Goal: Task Accomplishment & Management: Manage account settings

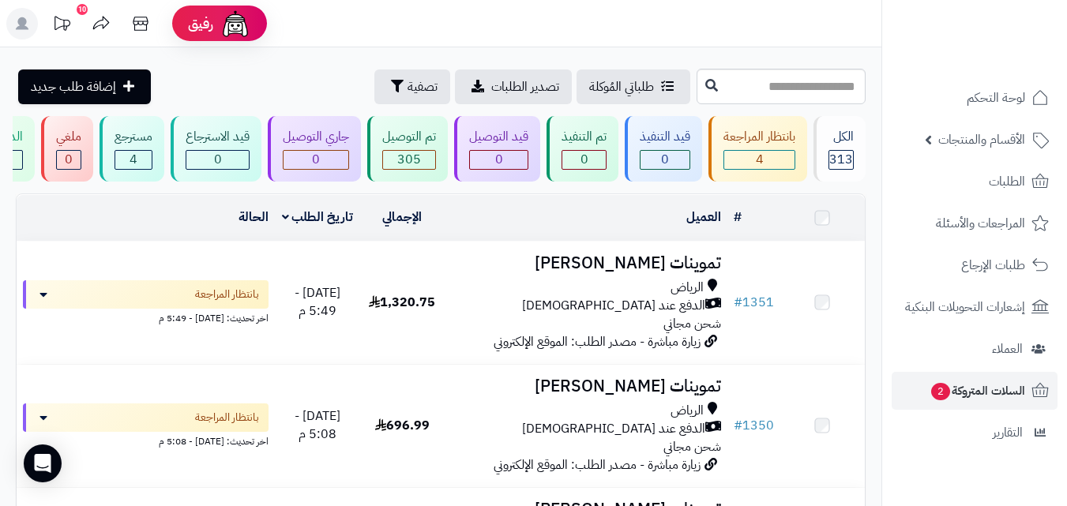
scroll to position [126, 0]
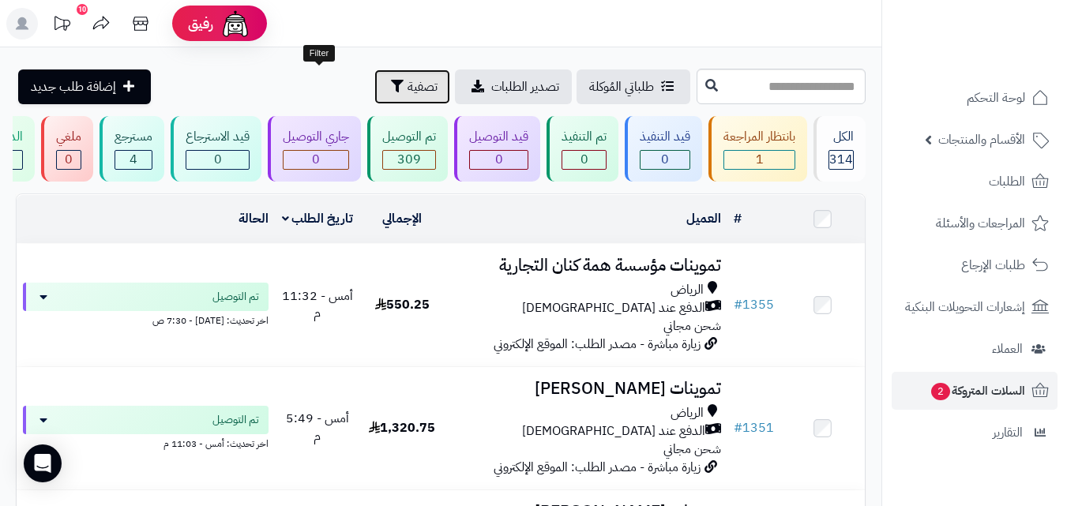
drag, startPoint x: 310, startPoint y: 83, endPoint x: 262, endPoint y: 152, distance: 84.5
click at [374, 81] on button "تصفية" at bounding box center [412, 86] width 76 height 35
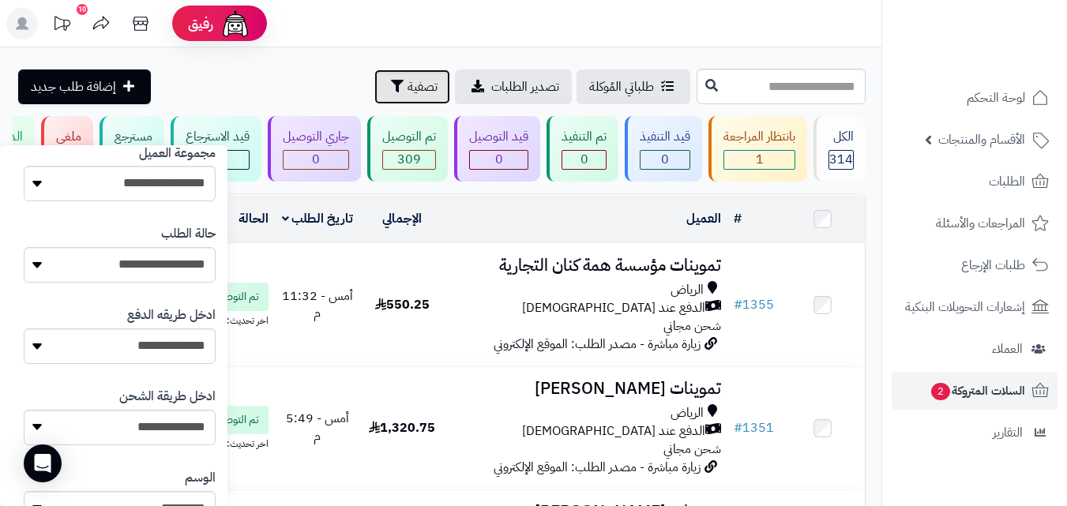
scroll to position [260, 0]
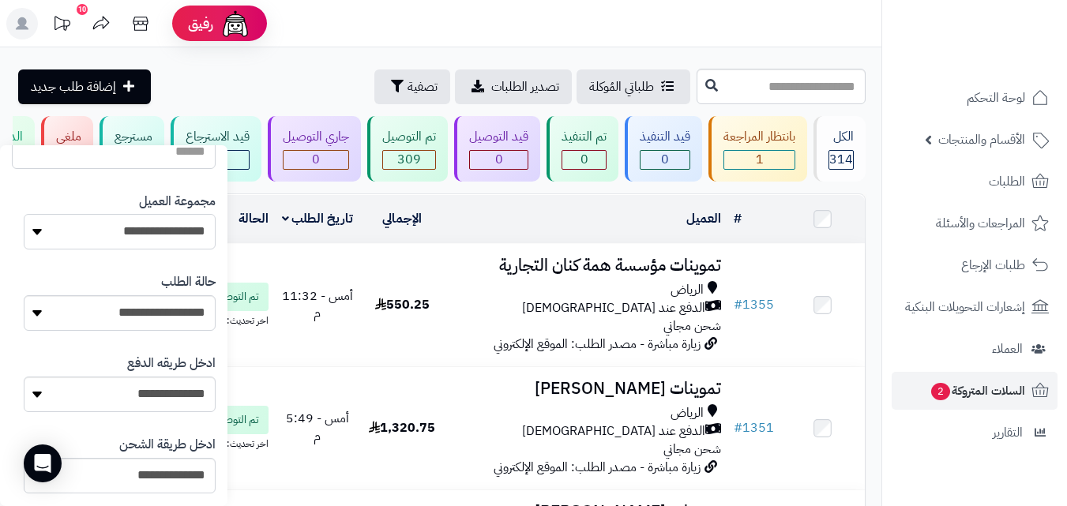
click at [102, 244] on select "**********" at bounding box center [120, 232] width 192 height 36
select select "*"
click at [24, 214] on select "**********" at bounding box center [120, 232] width 192 height 36
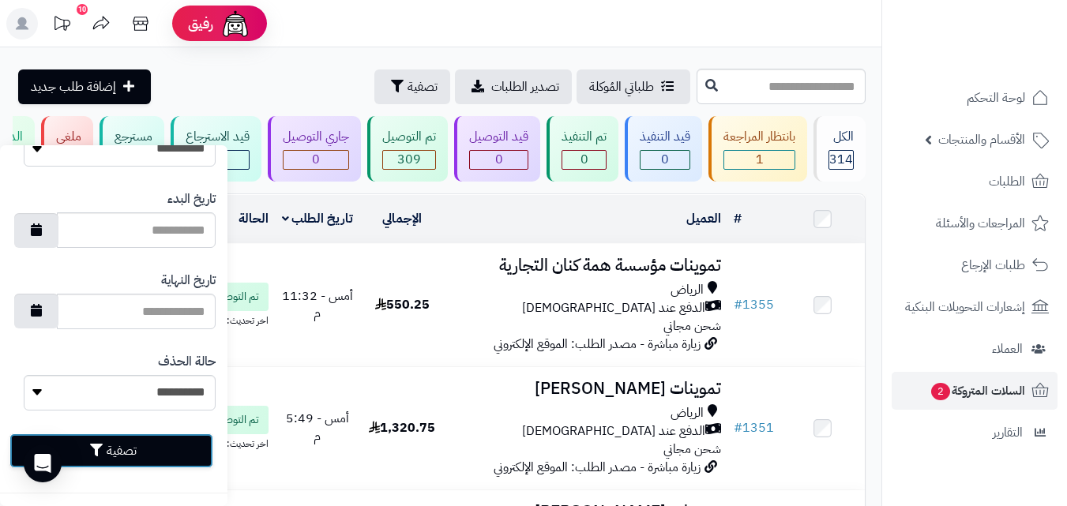
click at [156, 454] on button "تصفية" at bounding box center [111, 450] width 204 height 35
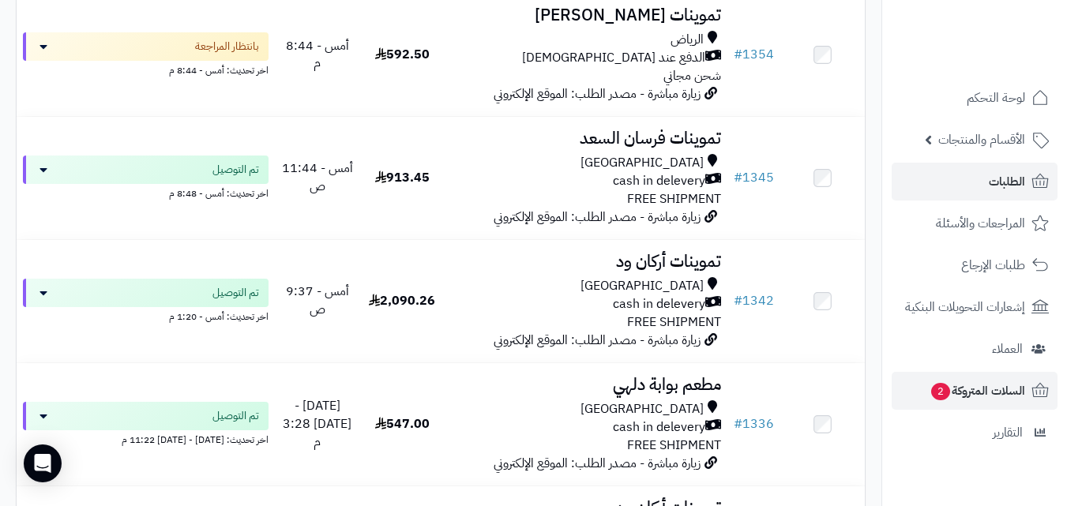
scroll to position [253, 0]
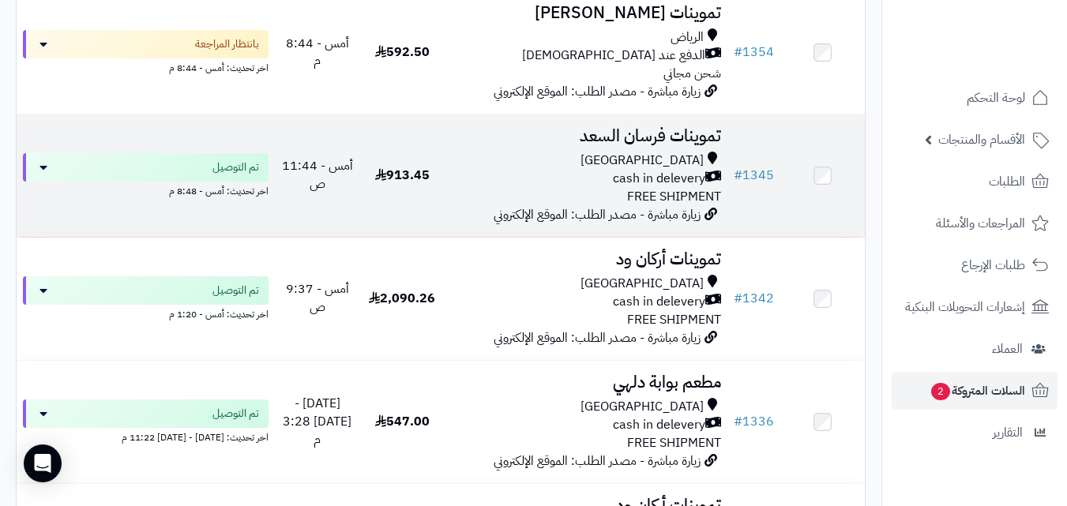
click at [587, 161] on div "[GEOGRAPHIC_DATA]" at bounding box center [586, 161] width 270 height 18
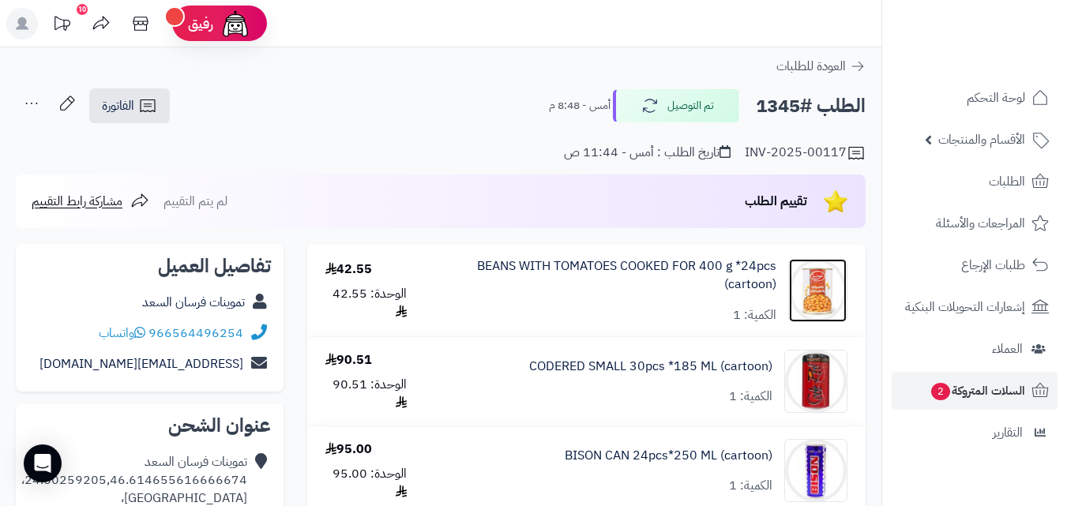
click at [811, 298] on img at bounding box center [818, 290] width 58 height 63
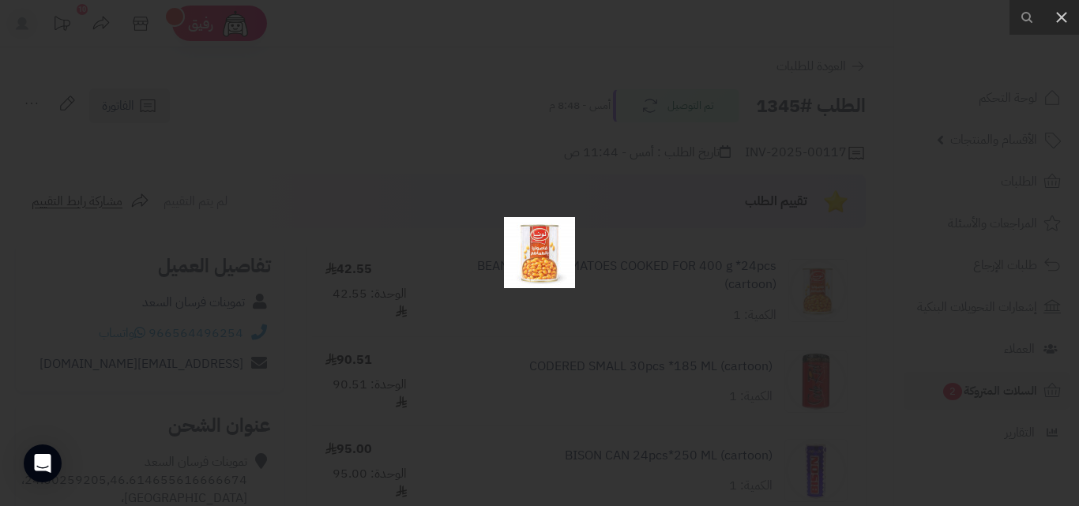
click at [805, 305] on div at bounding box center [539, 253] width 1079 height 506
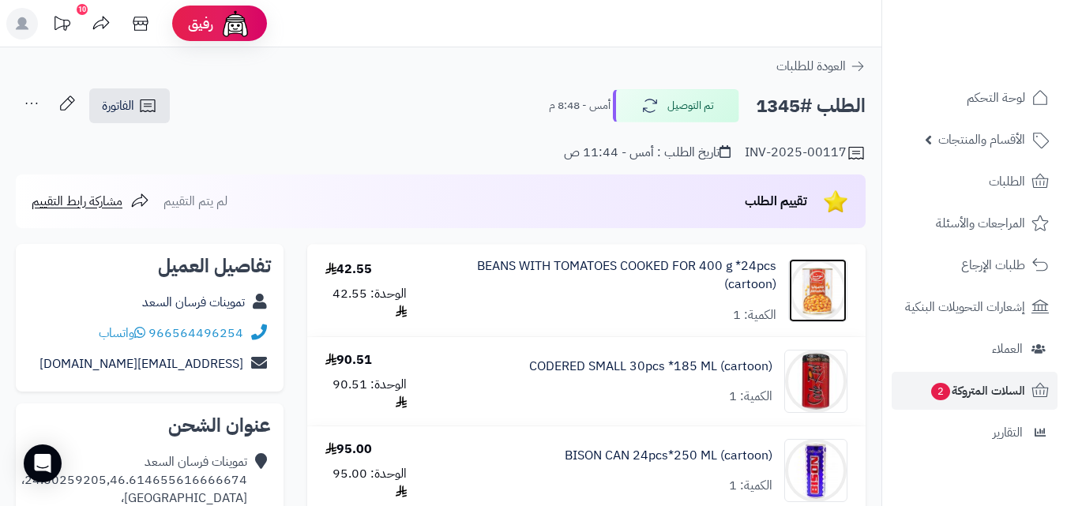
click at [833, 297] on img at bounding box center [818, 290] width 58 height 63
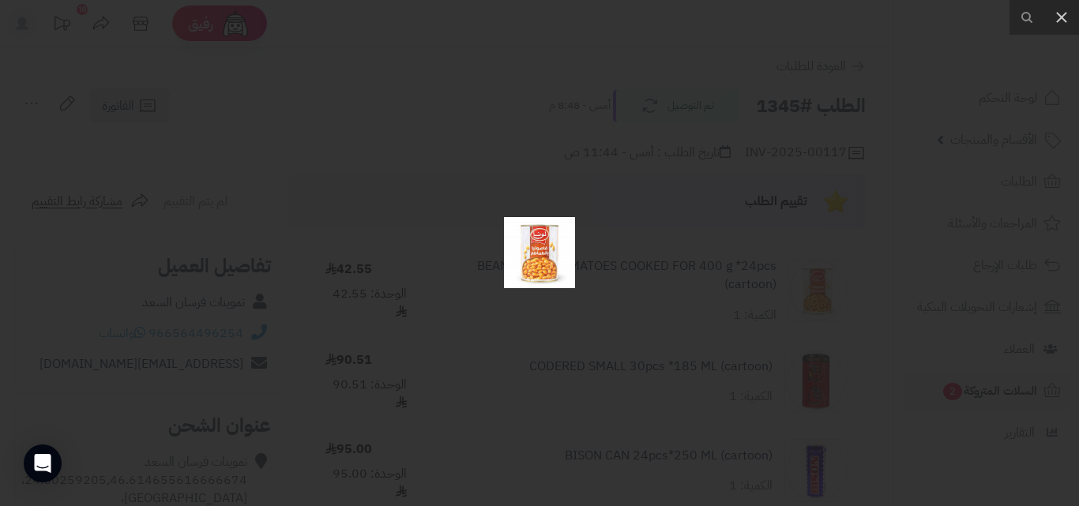
click at [832, 298] on div at bounding box center [539, 253] width 1079 height 506
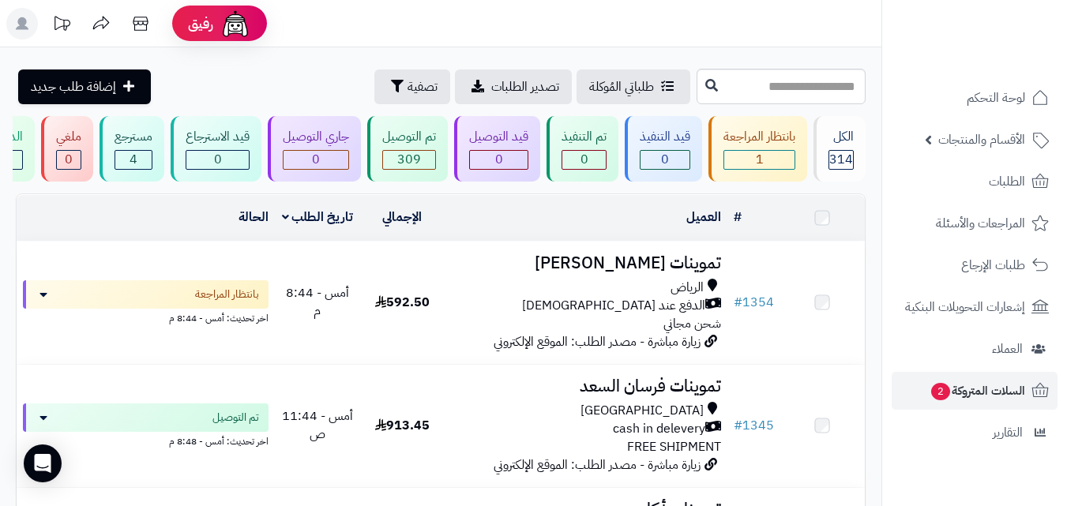
scroll to position [253, 0]
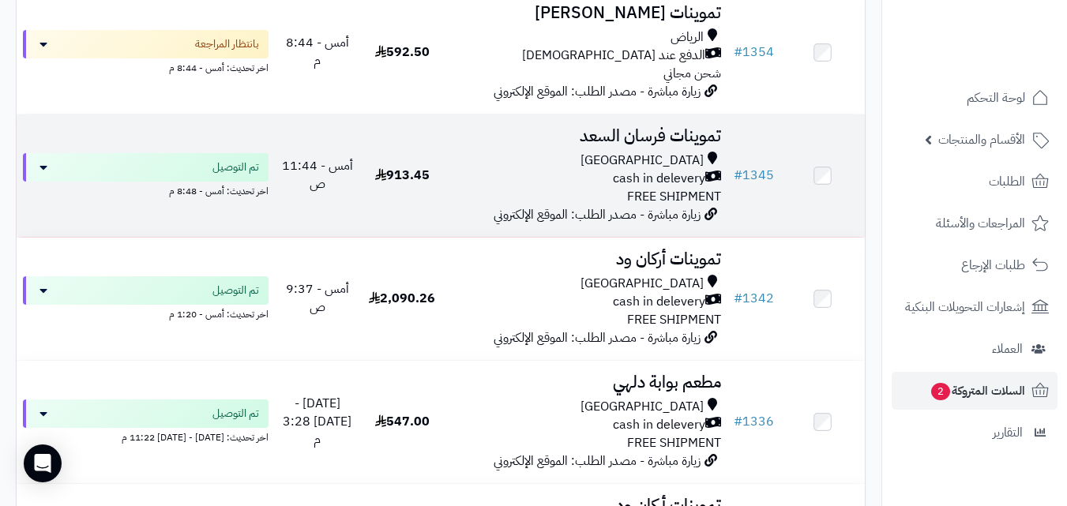
click at [394, 185] on span "913.45" at bounding box center [402, 175] width 54 height 19
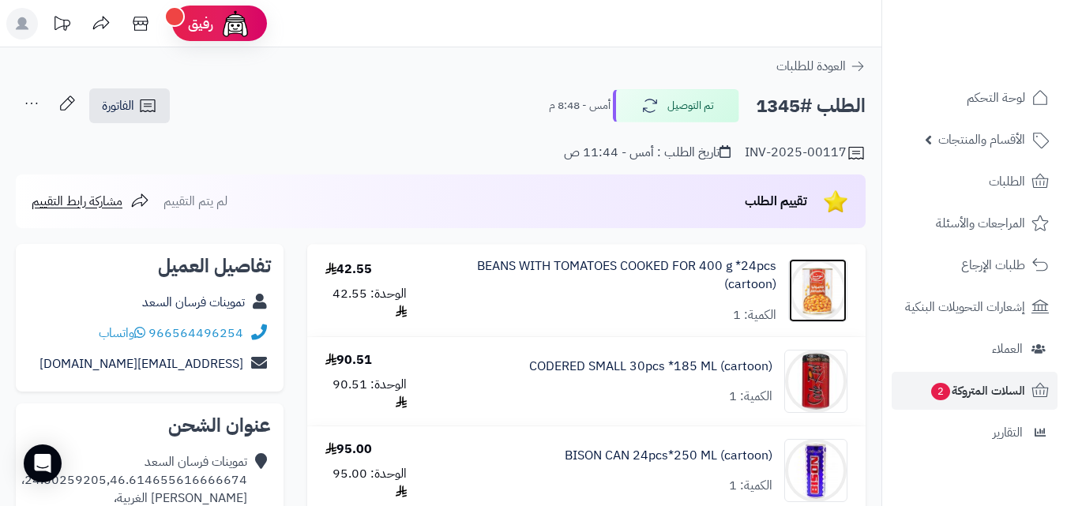
click at [802, 292] on img at bounding box center [818, 290] width 58 height 63
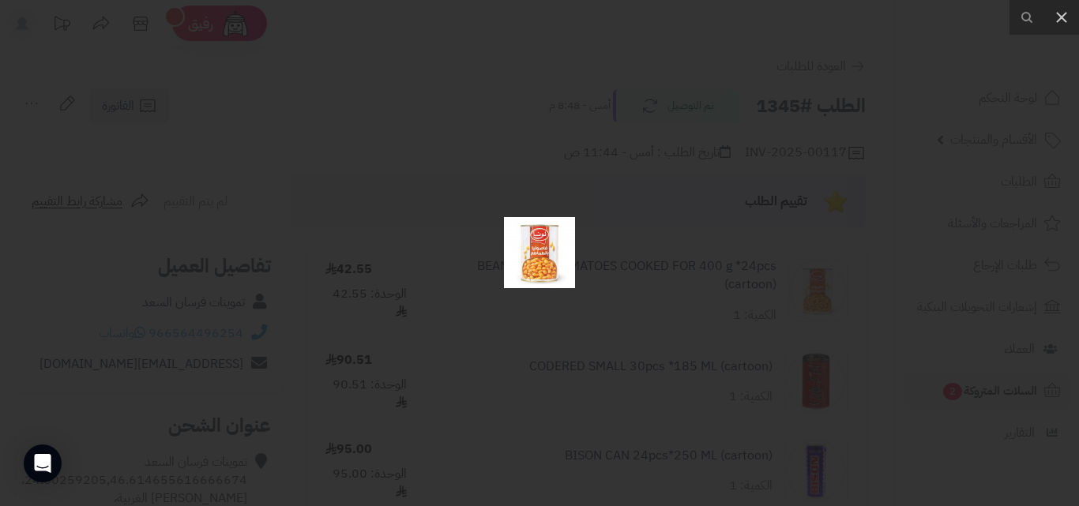
click at [531, 254] on img at bounding box center [539, 252] width 71 height 71
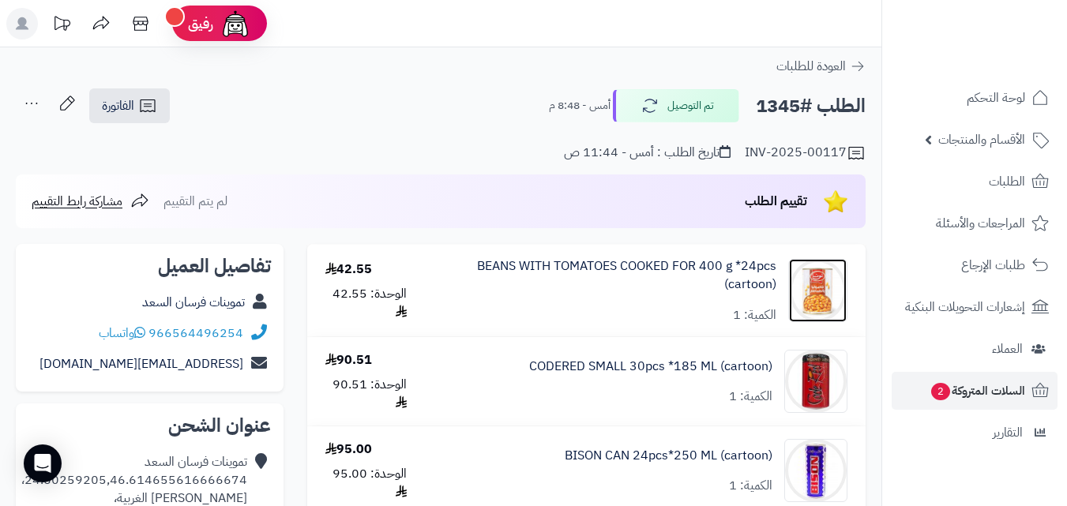
click at [820, 287] on img at bounding box center [818, 290] width 58 height 63
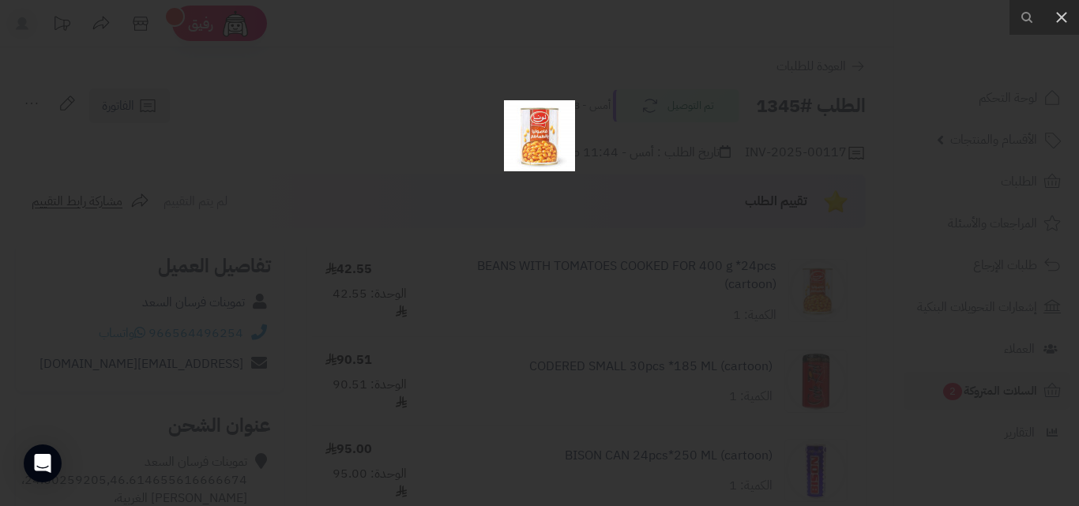
drag, startPoint x: 530, startPoint y: 245, endPoint x: 558, endPoint y: 120, distance: 127.9
click at [558, 120] on img at bounding box center [539, 135] width 71 height 71
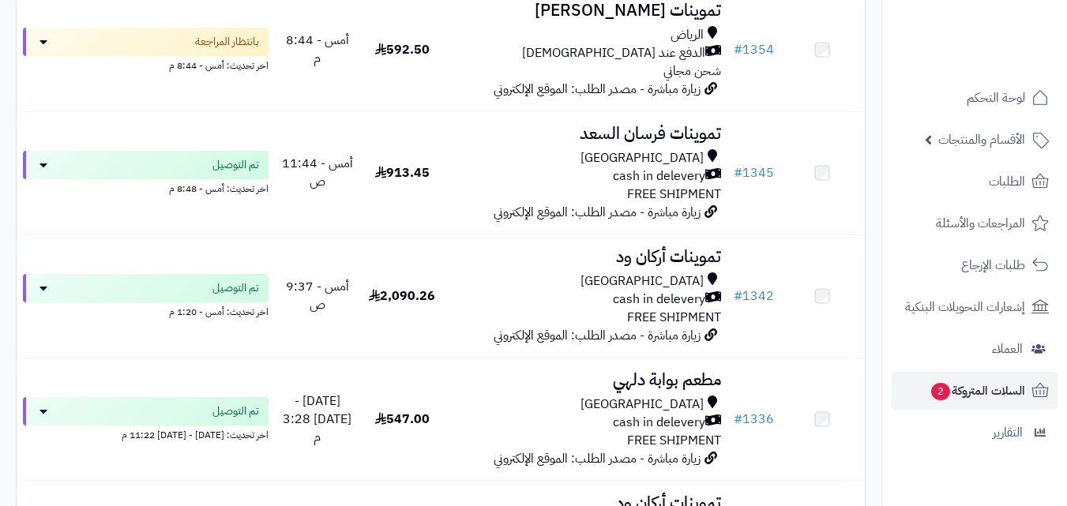
scroll to position [253, 0]
